Goal: Contribute content: Contribute content

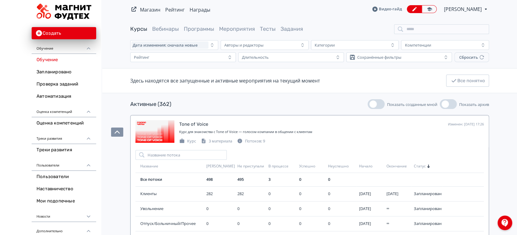
click at [477, 11] on span "[PERSON_NAME]" at bounding box center [463, 8] width 39 height 7
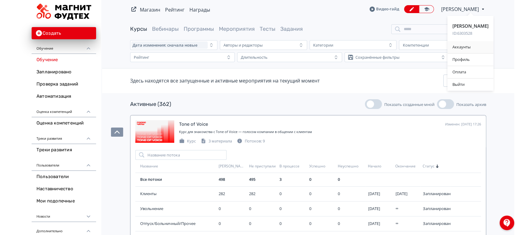
click at [469, 50] on div "Аккаунты" at bounding box center [471, 47] width 46 height 12
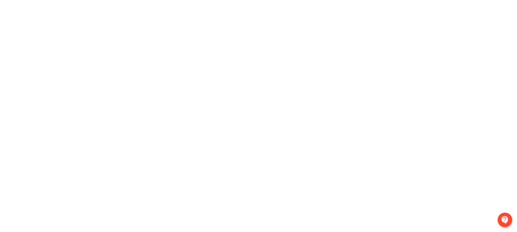
scroll to position [12, 0]
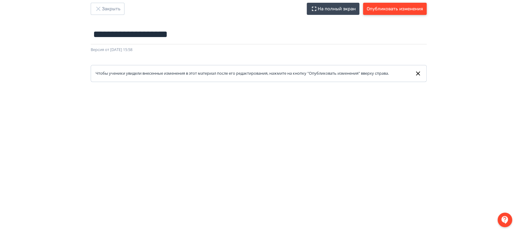
click at [405, 6] on button "Опубликовать изменения" at bounding box center [395, 9] width 64 height 12
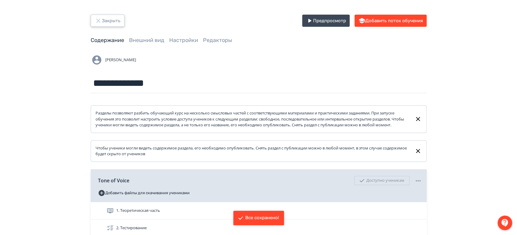
click at [117, 20] on button "Закрыть" at bounding box center [108, 21] width 34 height 12
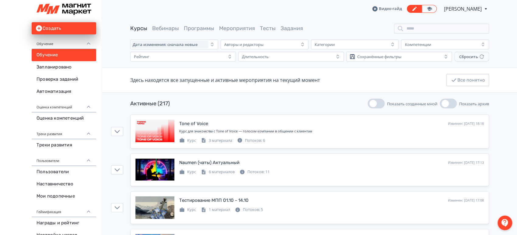
click at [482, 10] on span "[PERSON_NAME]" at bounding box center [463, 8] width 39 height 7
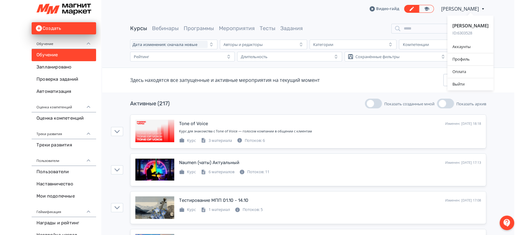
click at [471, 124] on div "Анна Ивачева ID: 6303528 Аккаунты Профиль Оплата Выйти" at bounding box center [259, 117] width 519 height 235
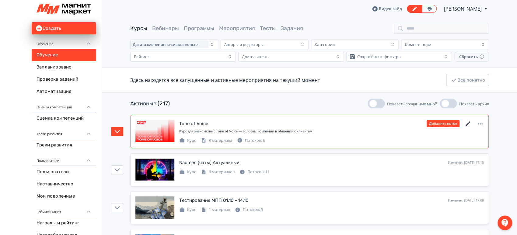
click at [469, 124] on icon at bounding box center [467, 123] width 7 height 7
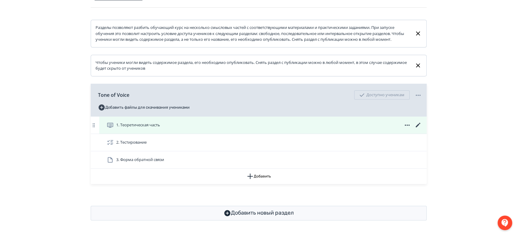
click at [417, 124] on icon at bounding box center [417, 124] width 7 height 7
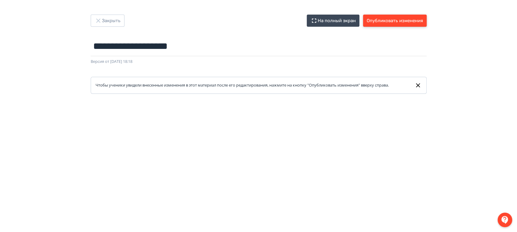
click at [395, 23] on button "Опубликовать изменения" at bounding box center [395, 21] width 64 height 12
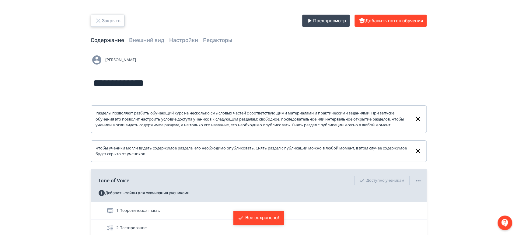
click at [118, 20] on button "Закрыть" at bounding box center [108, 21] width 34 height 12
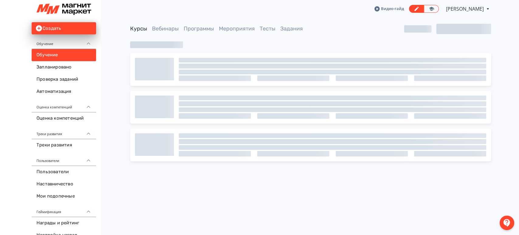
click at [481, 4] on div "Видео-гайд Анна Ивачева PRO Повысьте эффективность платформы при помощи дополни…" at bounding box center [310, 9] width 361 height 18
click at [480, 7] on span "[PERSON_NAME]" at bounding box center [465, 8] width 39 height 7
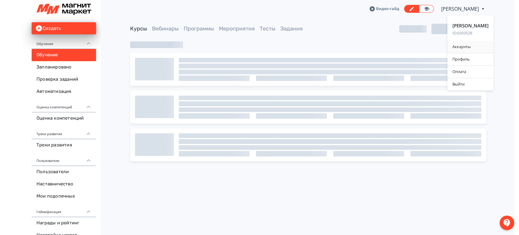
click at [464, 47] on div "Аккаунты" at bounding box center [471, 47] width 46 height 12
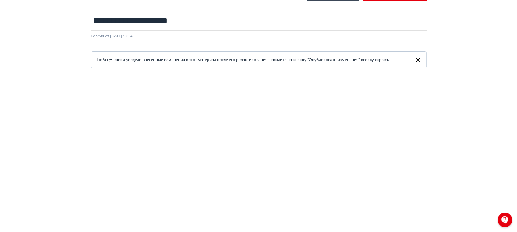
scroll to position [12, 0]
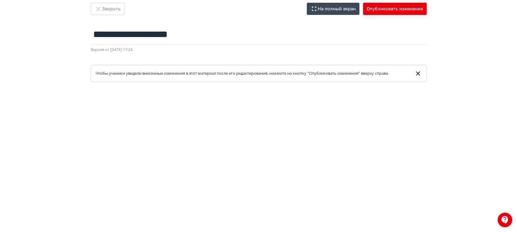
click at [386, 9] on button "Опубликовать изменения" at bounding box center [395, 9] width 64 height 12
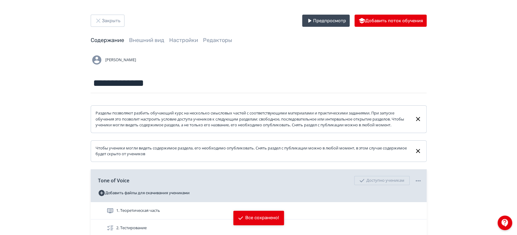
click at [124, 21] on div "Закрыть Предпросмотр Добавить поток обучения" at bounding box center [259, 21] width 336 height 12
click at [118, 20] on button "Закрыть" at bounding box center [108, 21] width 34 height 12
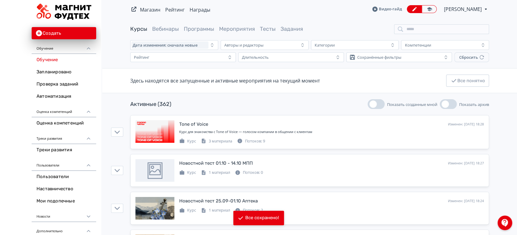
click at [469, 9] on span "[PERSON_NAME]" at bounding box center [463, 8] width 39 height 7
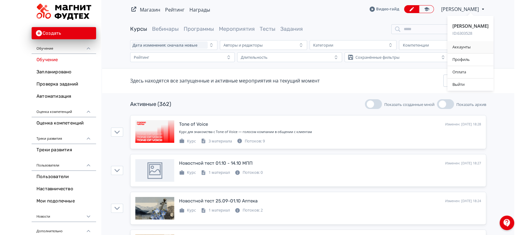
click at [467, 44] on div "Аккаунты" at bounding box center [471, 47] width 46 height 12
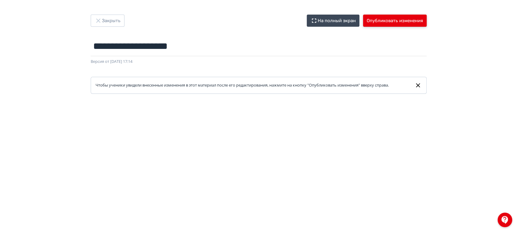
click at [399, 24] on button "Опубликовать изменения" at bounding box center [395, 21] width 64 height 12
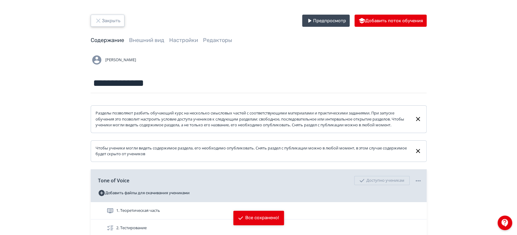
click at [107, 16] on button "Закрыть" at bounding box center [108, 21] width 34 height 12
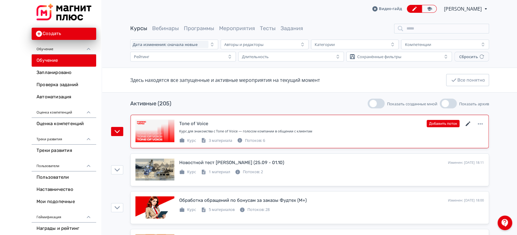
click at [470, 124] on icon at bounding box center [467, 123] width 7 height 7
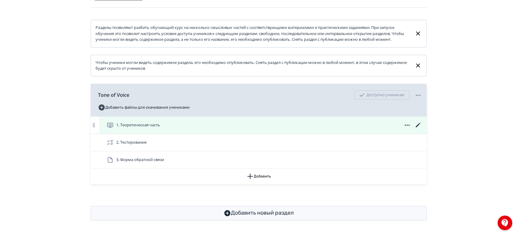
click at [420, 127] on icon at bounding box center [417, 124] width 7 height 7
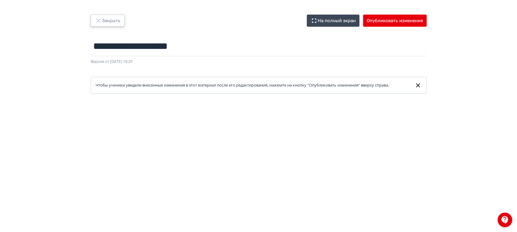
click at [116, 20] on button "Закрыть" at bounding box center [108, 21] width 34 height 12
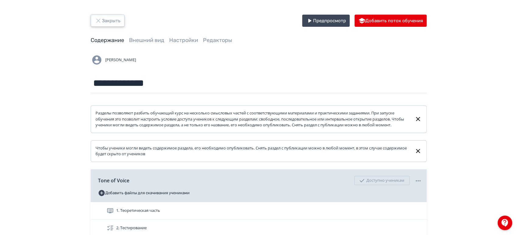
click at [116, 20] on button "Закрыть" at bounding box center [108, 21] width 34 height 12
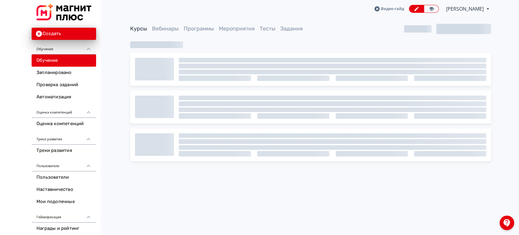
click at [457, 8] on span "[PERSON_NAME]" at bounding box center [465, 8] width 39 height 7
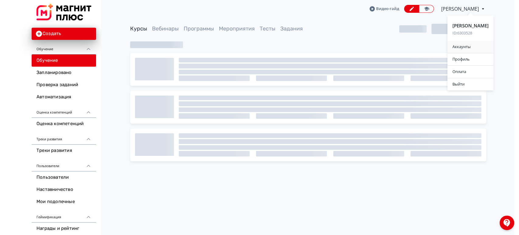
click at [463, 47] on div "Аккаунты" at bounding box center [471, 47] width 46 height 12
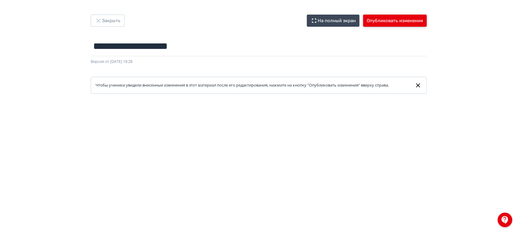
click at [407, 19] on button "Опубликовать изменения" at bounding box center [395, 21] width 64 height 12
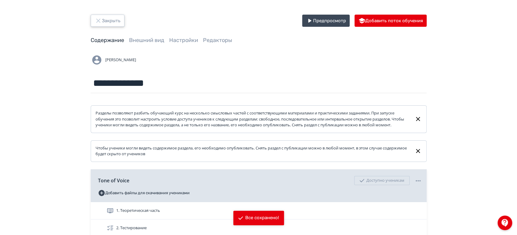
click at [102, 23] on button "Закрыть" at bounding box center [108, 21] width 34 height 12
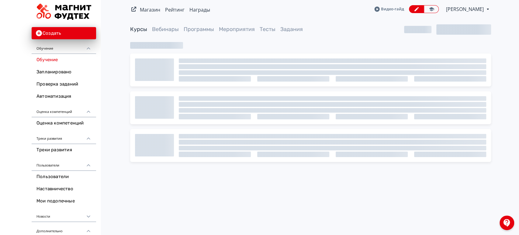
click at [461, 8] on span "[PERSON_NAME]" at bounding box center [465, 8] width 39 height 7
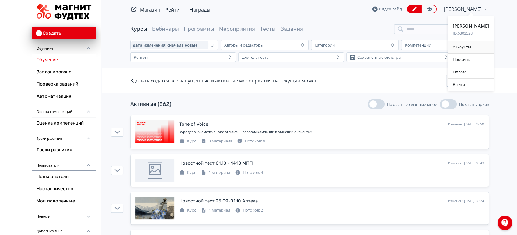
click at [464, 45] on div "Аккаунты" at bounding box center [471, 47] width 46 height 12
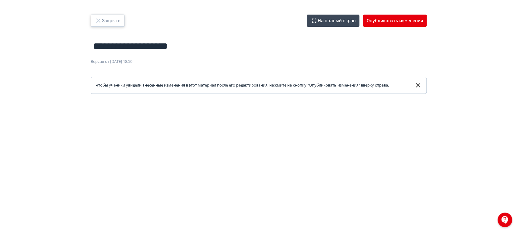
click at [122, 23] on button "Закрыть" at bounding box center [108, 21] width 34 height 12
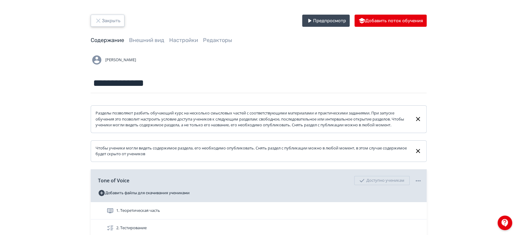
click at [122, 23] on button "Закрыть" at bounding box center [108, 21] width 34 height 12
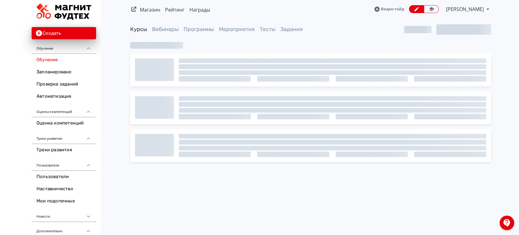
click at [467, 10] on span "[PERSON_NAME]" at bounding box center [465, 8] width 39 height 7
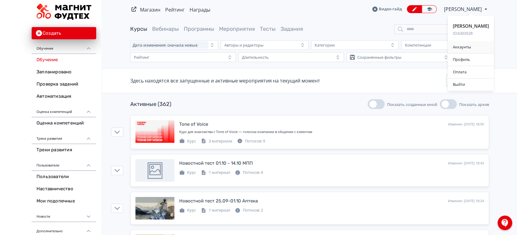
click at [469, 47] on div "Аккаунты" at bounding box center [471, 47] width 46 height 12
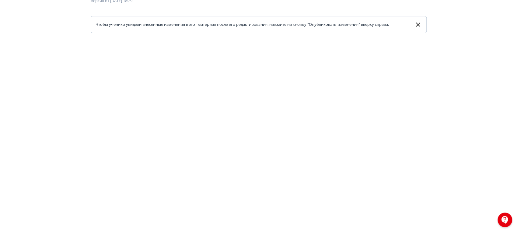
scroll to position [12, 0]
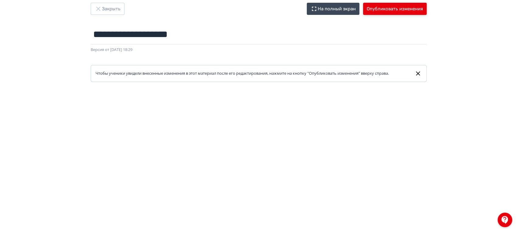
click at [393, 11] on button "Опубликовать изменения" at bounding box center [395, 9] width 64 height 12
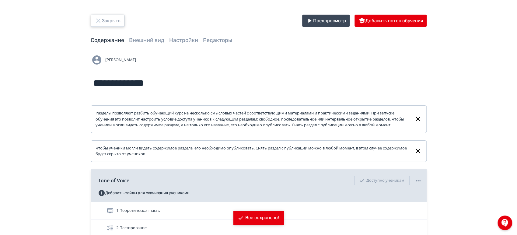
click at [112, 23] on button "Закрыть" at bounding box center [108, 21] width 34 height 12
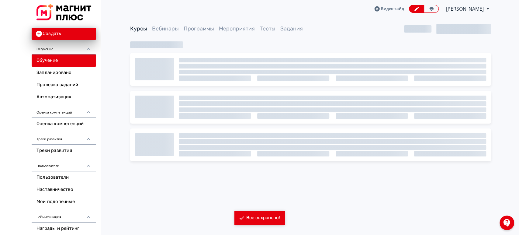
click at [461, 8] on span "[PERSON_NAME]" at bounding box center [465, 8] width 39 height 7
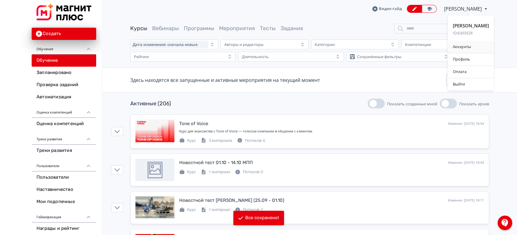
click at [468, 46] on div "Аккаунты" at bounding box center [471, 47] width 46 height 12
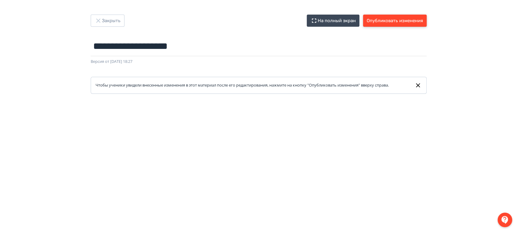
click at [386, 20] on button "Опубликовать изменения" at bounding box center [395, 21] width 64 height 12
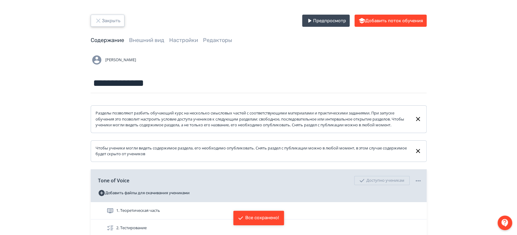
click at [117, 18] on button "Закрыть" at bounding box center [108, 21] width 34 height 12
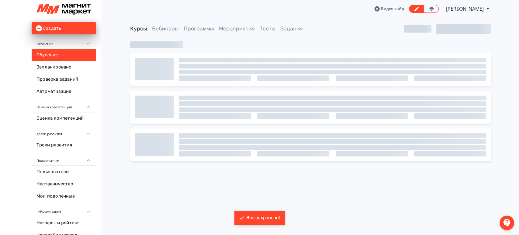
click at [474, 8] on span "[PERSON_NAME]" at bounding box center [465, 8] width 39 height 7
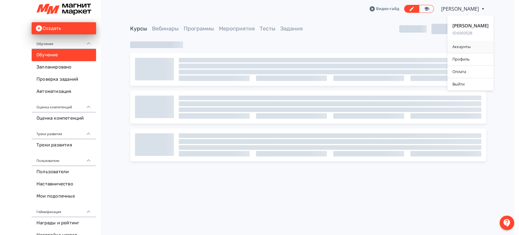
click at [458, 47] on div "Аккаунты" at bounding box center [471, 47] width 46 height 12
